Goal: Information Seeking & Learning: Find specific fact

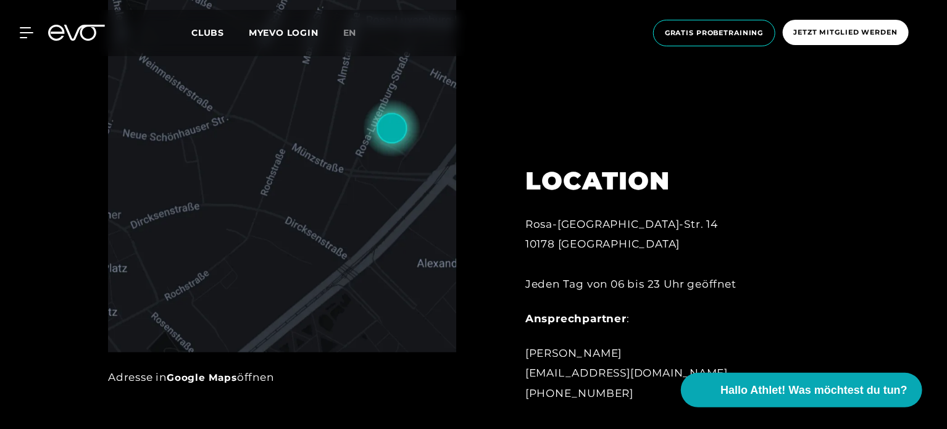
scroll to position [679, 0]
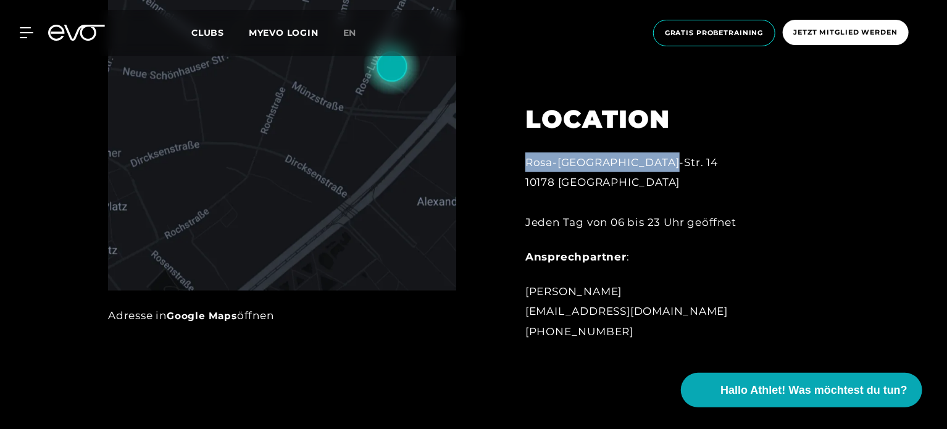
drag, startPoint x: 526, startPoint y: 161, endPoint x: 681, endPoint y: 162, distance: 154.3
click at [681, 162] on div "Rosa-[GEOGRAPHIC_DATA]-Str. 14 10178 Berlin Jeden Tag von 06 bis 23 Uhr geöffnet" at bounding box center [661, 192] width 272 height 80
copy div "Rosa-[GEOGRAPHIC_DATA]-Str. 14"
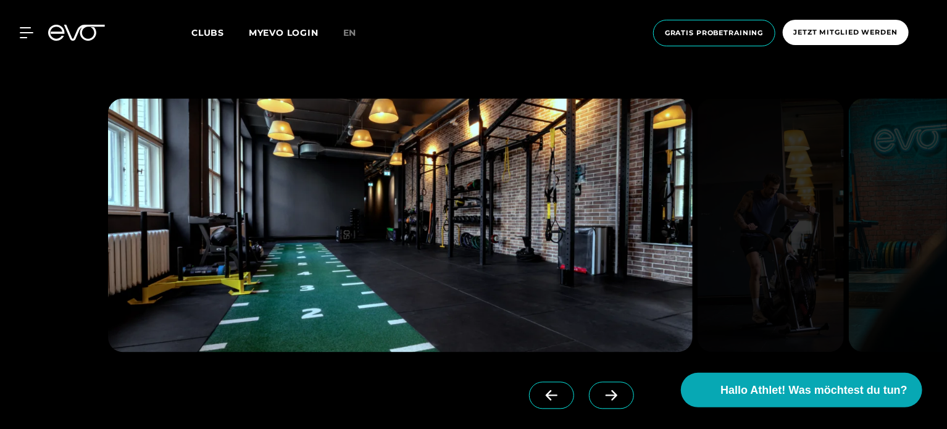
scroll to position [1049, 0]
click at [603, 394] on span at bounding box center [611, 394] width 45 height 27
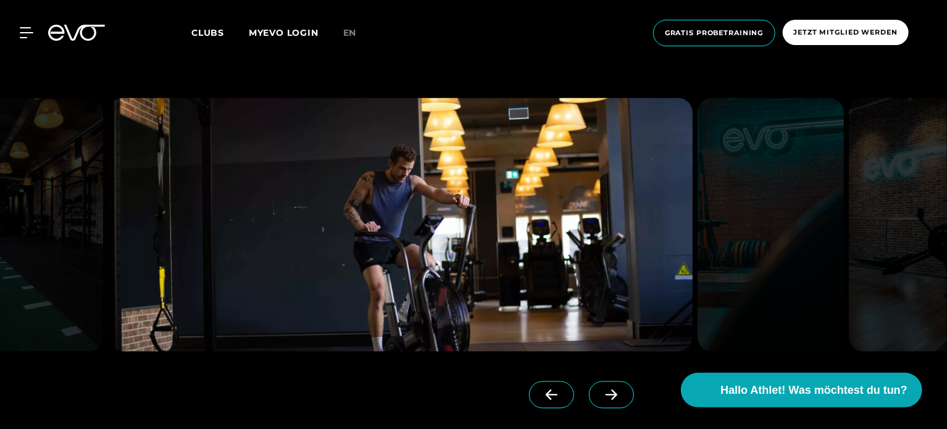
click at [601, 396] on icon at bounding box center [612, 394] width 22 height 11
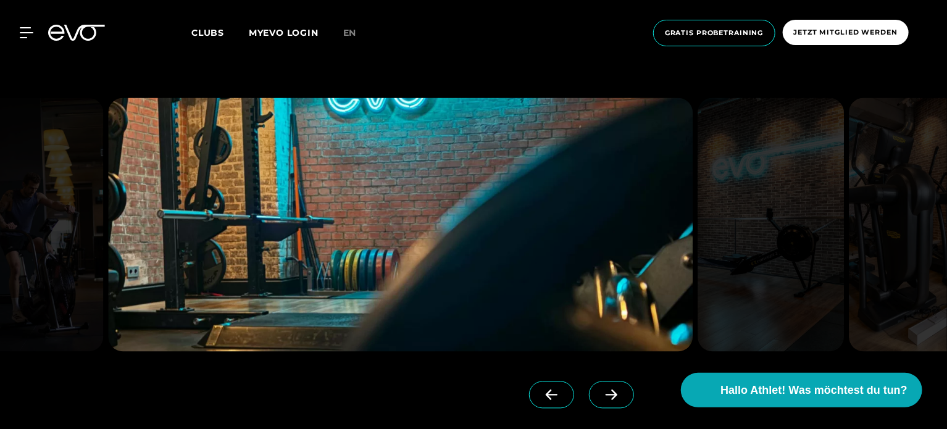
click at [601, 396] on icon at bounding box center [612, 394] width 22 height 11
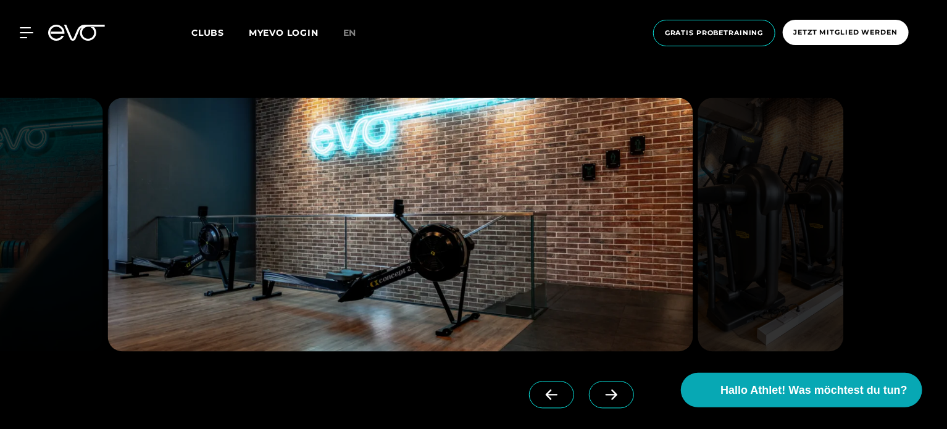
click at [601, 396] on icon at bounding box center [612, 394] width 22 height 11
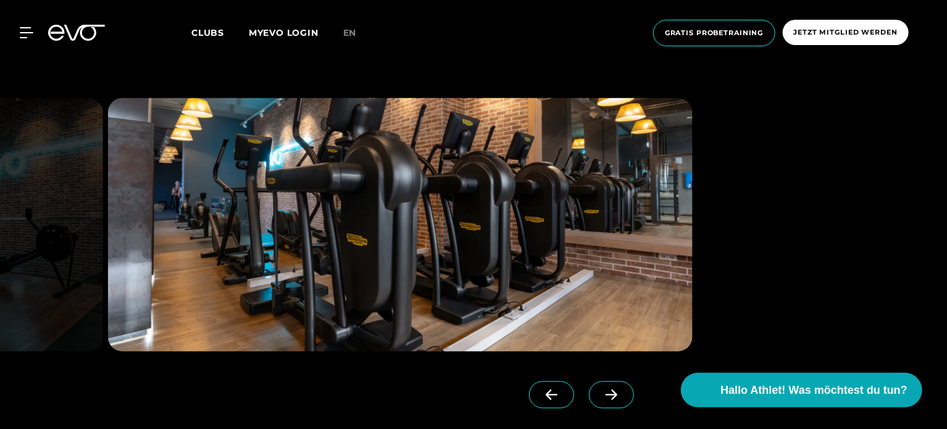
click at [601, 396] on icon at bounding box center [612, 394] width 22 height 11
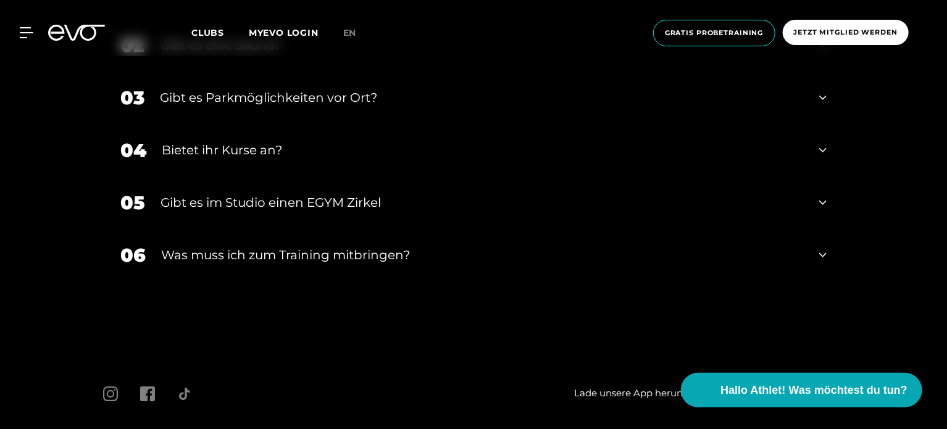
scroll to position [4362, 0]
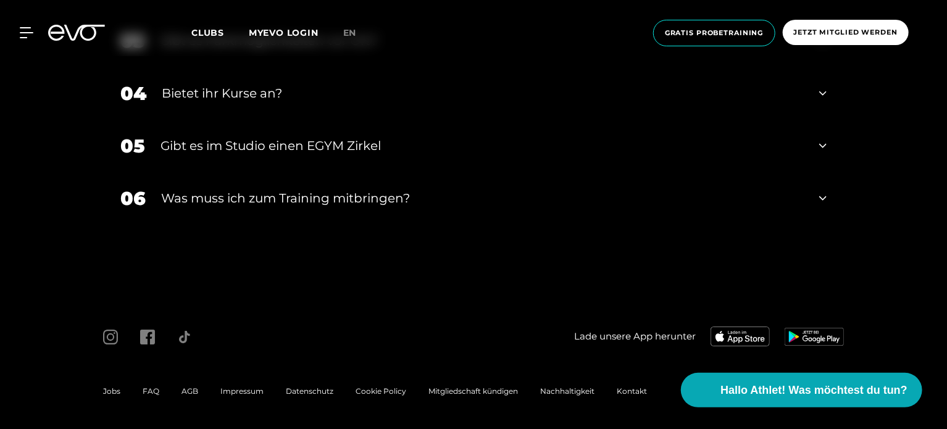
click at [298, 150] on div "Gibt es im Studio einen EGYM Zirkel" at bounding box center [481, 145] width 643 height 19
